Goal: Obtain resource: Download file/media

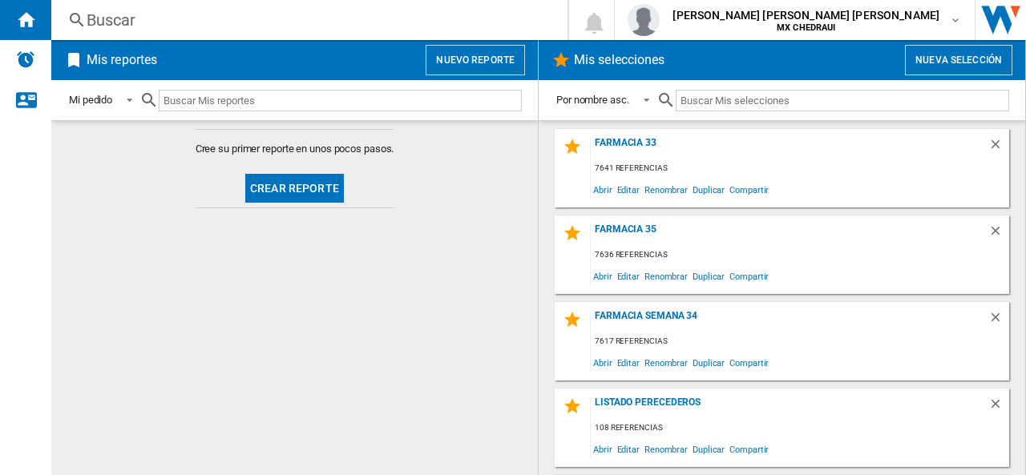
scroll to position [78, 0]
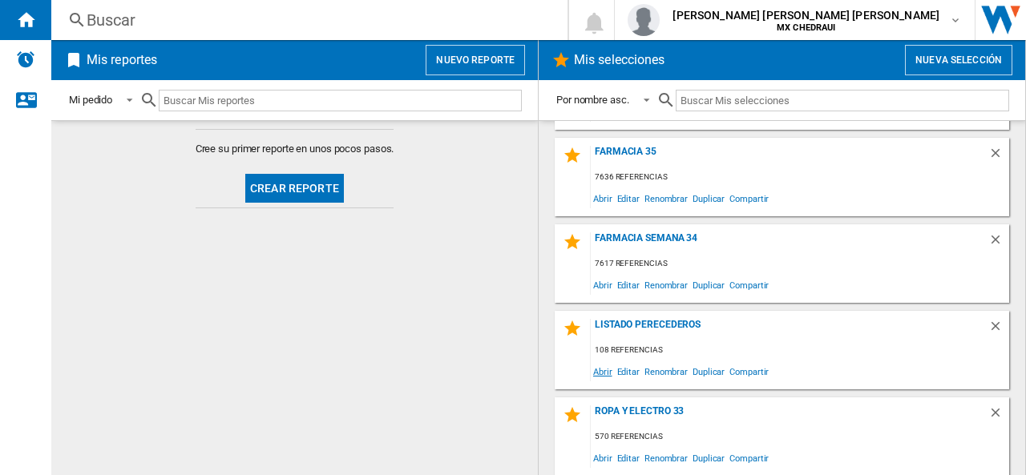
click at [602, 374] on span "Abrir" at bounding box center [603, 372] width 24 height 22
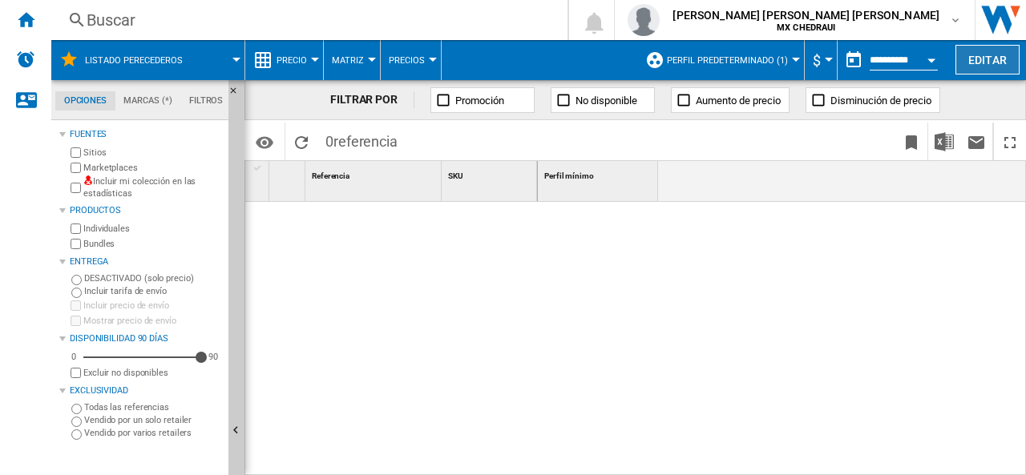
click at [970, 68] on button "Editar" at bounding box center [988, 60] width 64 height 30
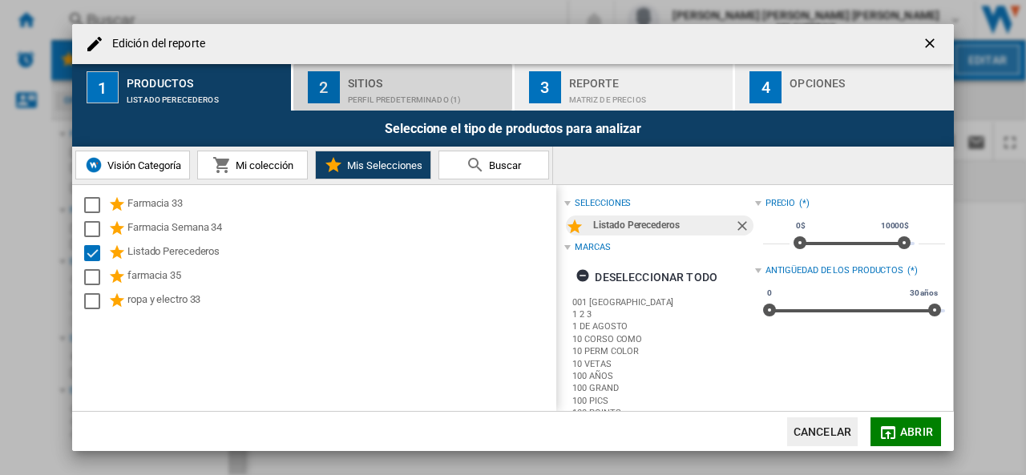
click at [340, 99] on button "2 Sitios Perfil predeterminado (1)" at bounding box center [403, 87] width 220 height 46
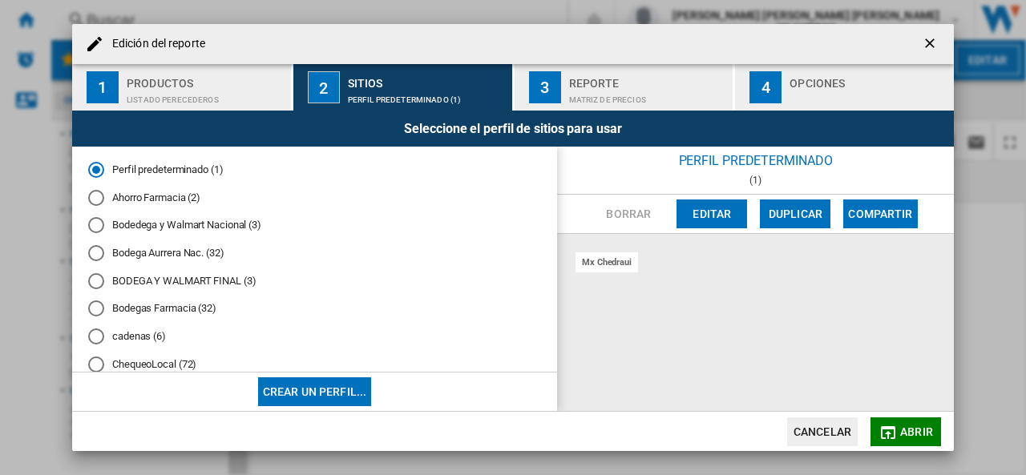
click at [103, 224] on div "Bodedega y Walmart Nacional (3)" at bounding box center [96, 225] width 16 height 16
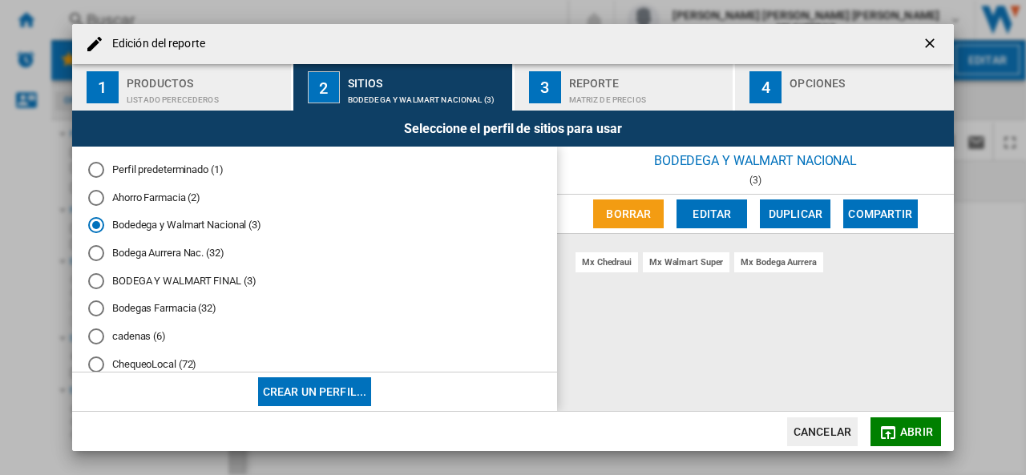
click at [600, 101] on div "Matriz de precios" at bounding box center [648, 95] width 158 height 17
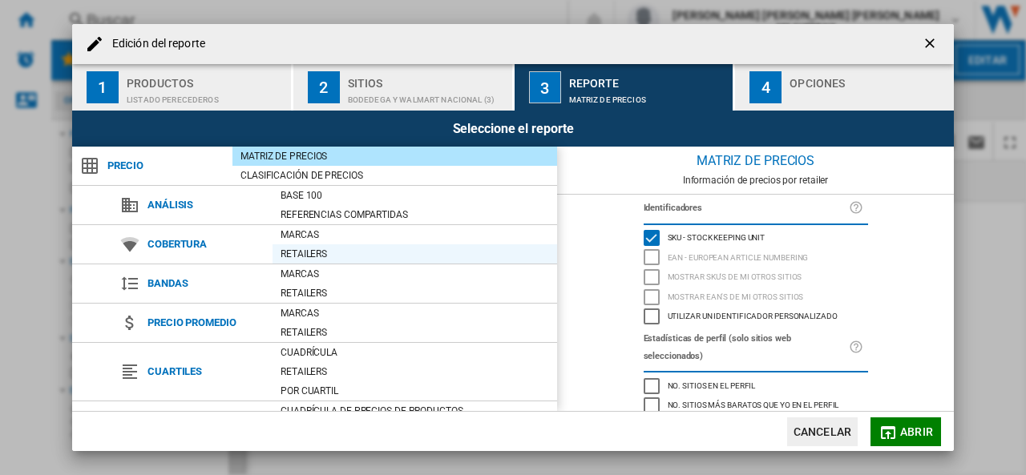
scroll to position [186, 0]
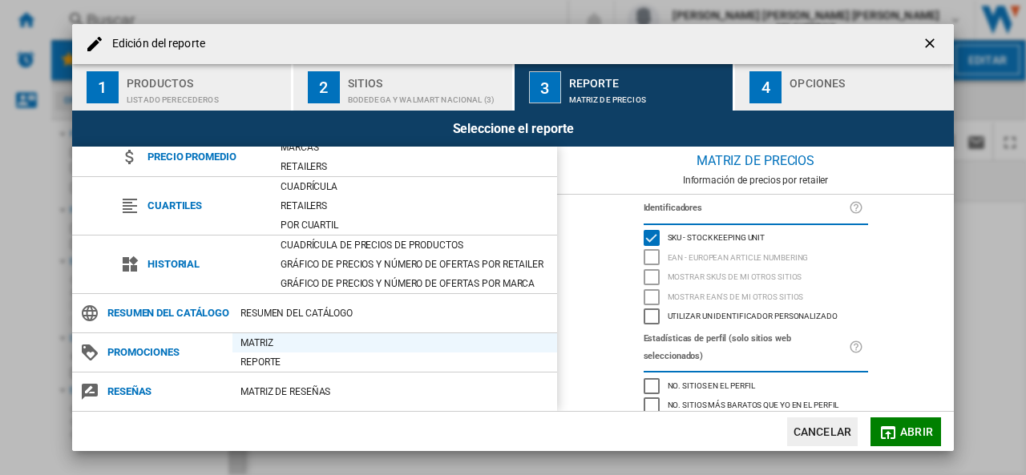
click at [244, 344] on div "Matriz" at bounding box center [394, 343] width 325 height 16
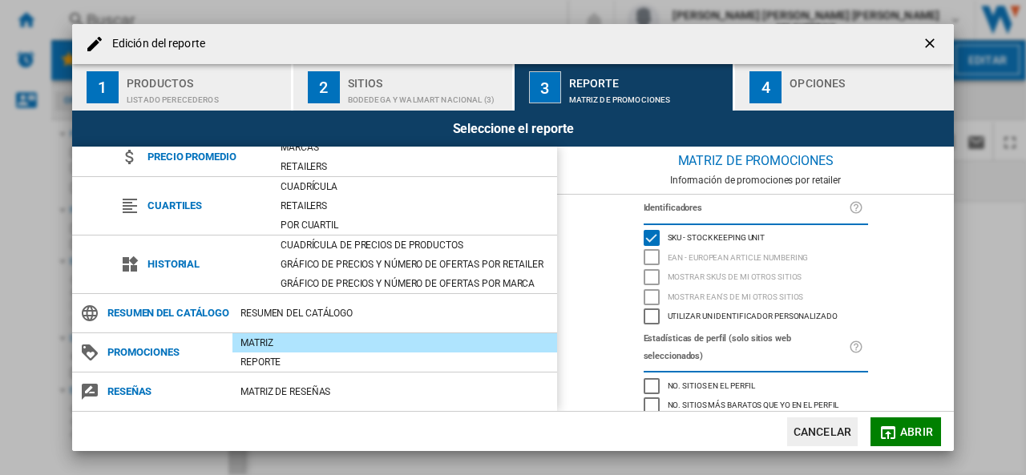
click at [804, 91] on div "button" at bounding box center [869, 95] width 158 height 17
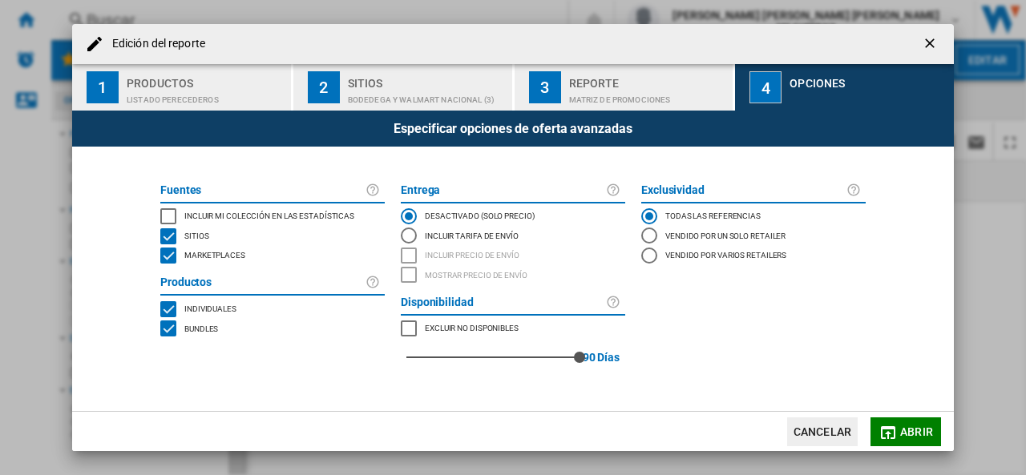
click at [168, 219] on div "INCLUDE MY SITE" at bounding box center [168, 216] width 16 height 16
click at [899, 431] on button "Abrir" at bounding box center [906, 432] width 71 height 29
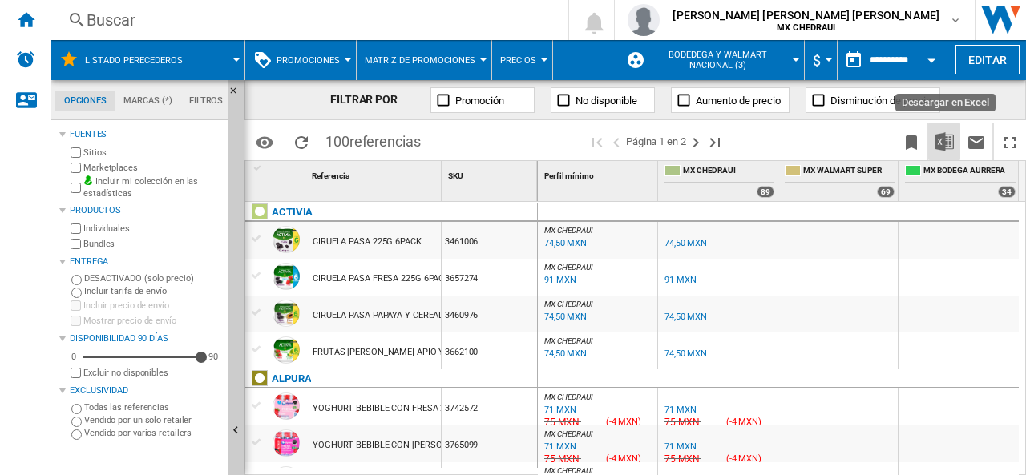
click at [938, 144] on img "Descargar en Excel" at bounding box center [944, 141] width 19 height 19
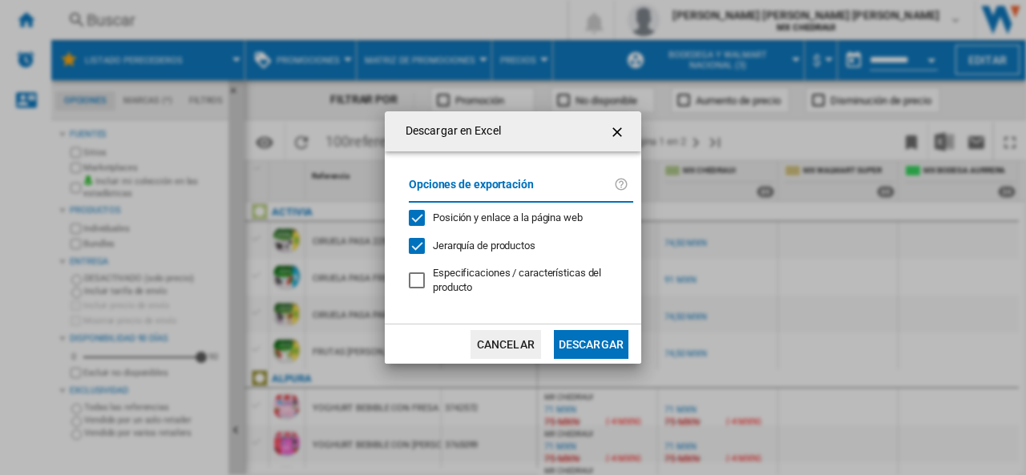
click at [579, 342] on button "Descargar" at bounding box center [591, 344] width 75 height 29
